Goal: Transaction & Acquisition: Purchase product/service

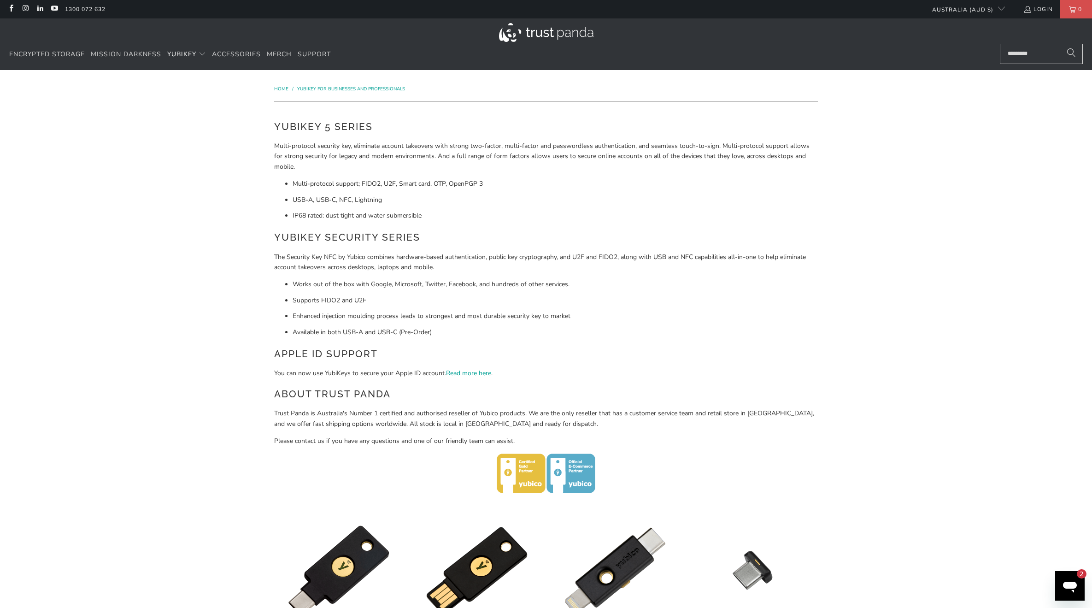
drag, startPoint x: 535, startPoint y: 184, endPoint x: 528, endPoint y: 192, distance: 10.1
click at [533, 185] on li "Multi-protocol support; FIDO2, U2F, Smart card, OTP, OpenPGP 3" at bounding box center [555, 184] width 525 height 10
click at [371, 260] on p "The Security Key NFC by Yubico combines hardware-based authentication, public k…" at bounding box center [546, 262] width 544 height 21
click at [371, 158] on p "Multi-protocol security key, eliminate account takeovers with strong two-factor…" at bounding box center [546, 156] width 544 height 31
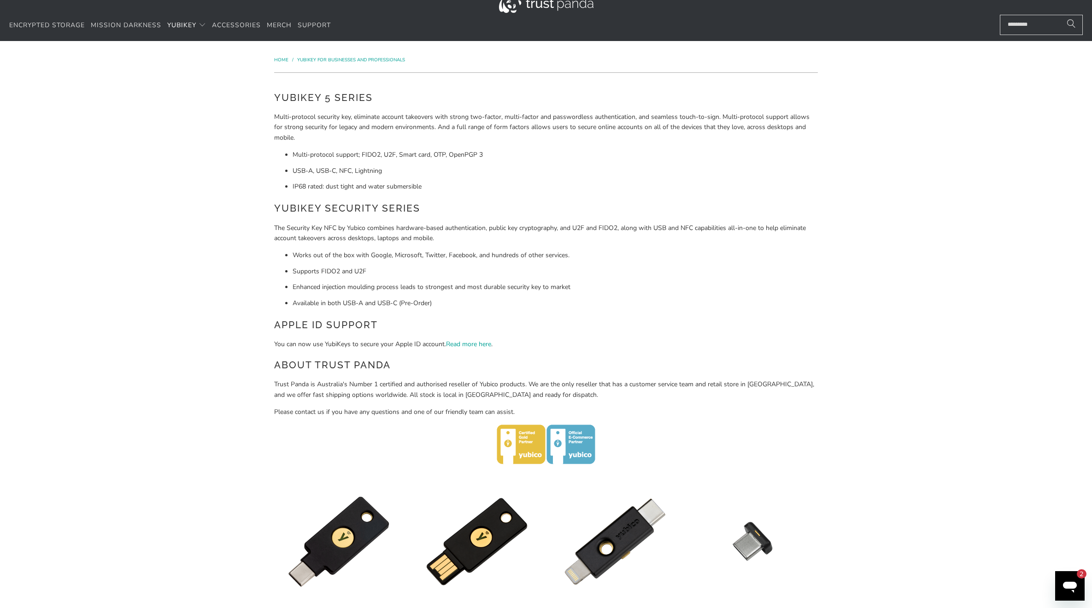
scroll to position [201, 0]
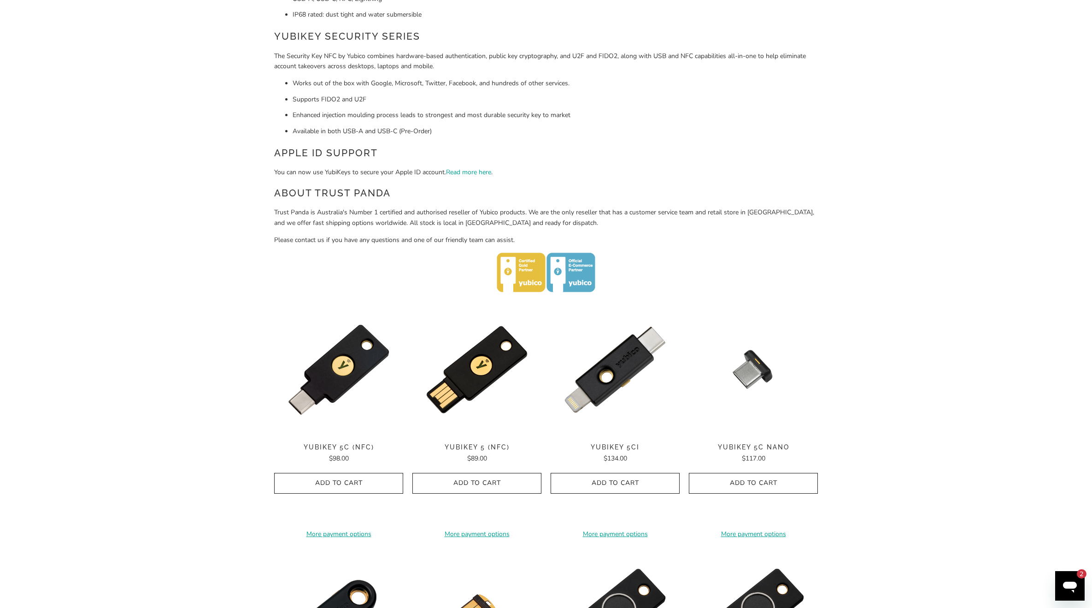
click at [179, 349] on div "Home / YubiKey for Businesses and Professionals YubiKey 5 Series Multi-protocol…" at bounding box center [546, 459] width 1092 height 1180
click at [204, 347] on div "Home / YubiKey for Businesses and Professionals YubiKey 5 Series Multi-protocol…" at bounding box center [546, 459] width 1092 height 1180
click at [146, 401] on div "Home / YubiKey for Businesses and Professionals YubiKey 5 Series Multi-protocol…" at bounding box center [546, 459] width 1092 height 1180
click at [361, 479] on span "Add to Cart" at bounding box center [339, 483] width 110 height 8
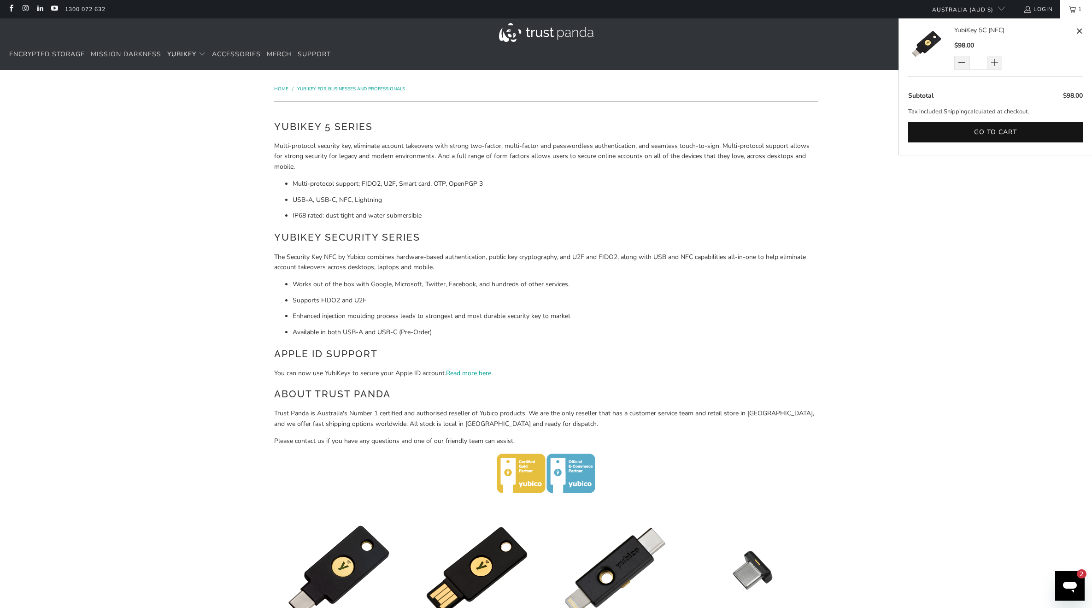
click at [997, 63] on span at bounding box center [994, 63] width 15 height 14
type input "*"
click at [989, 130] on button "Go to cart" at bounding box center [995, 132] width 175 height 21
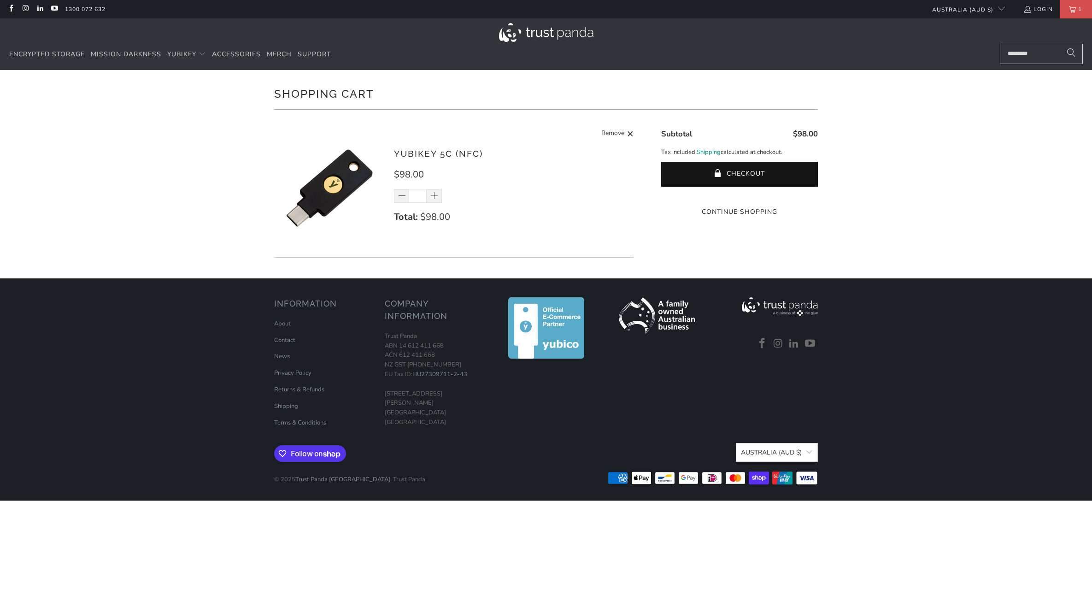
click at [905, 215] on div "Shopping Cart There are no items in your cart. Continue Shopping YubiKey 5C (NF…" at bounding box center [546, 174] width 1092 height 208
click at [892, 157] on div "Shopping Cart There are no items in your cart. Continue Shopping YubiKey 5C (NF…" at bounding box center [546, 174] width 1092 height 208
click at [439, 193] on span at bounding box center [434, 196] width 15 height 14
type input "*"
click at [902, 192] on div "Shopping Cart There are no items in your cart. Continue Shopping YubiKey 5C (NF…" at bounding box center [546, 174] width 1092 height 208
